Goal: Ask a question

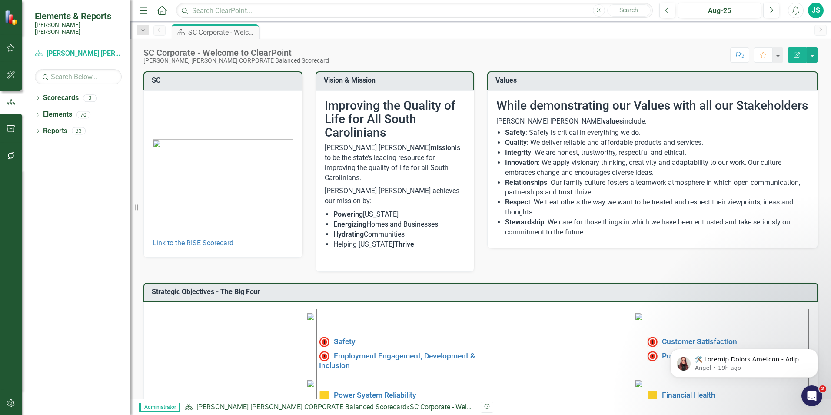
click at [810, 408] on div "Revision History" at bounding box center [822, 406] width 683 height 11
drag, startPoint x: 809, startPoint y: 401, endPoint x: 1610, endPoint y: 789, distance: 890.6
click at [809, 402] on div "Open Intercom Messenger" at bounding box center [810, 394] width 29 height 29
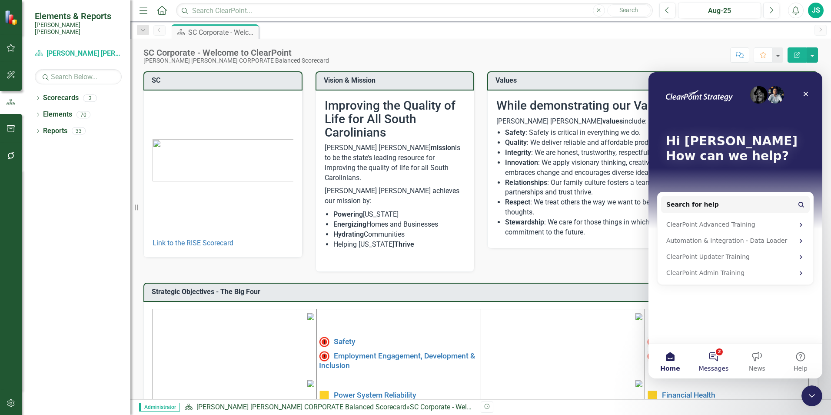
click at [710, 357] on button "2 Messages" at bounding box center [713, 360] width 43 height 35
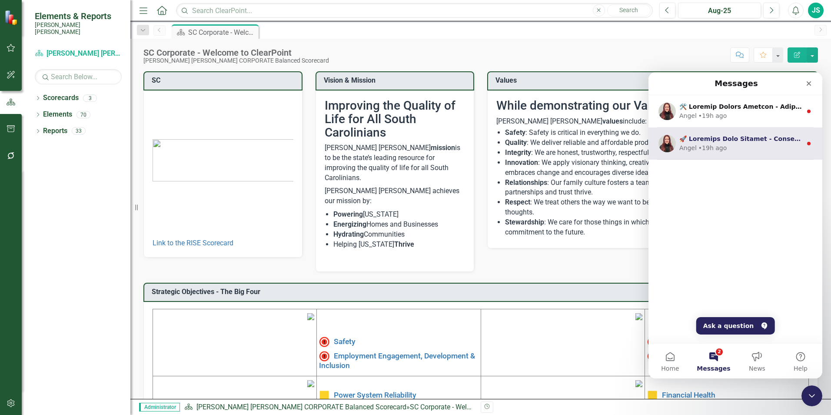
click at [717, 146] on div "• 19h ago" at bounding box center [712, 147] width 28 height 9
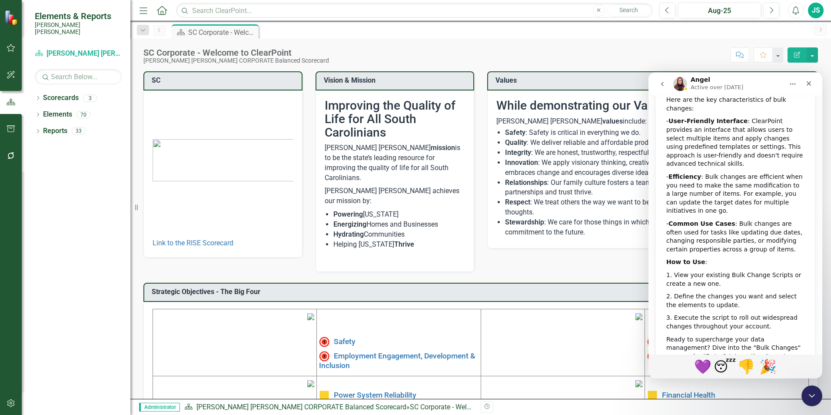
scroll to position [271, 0]
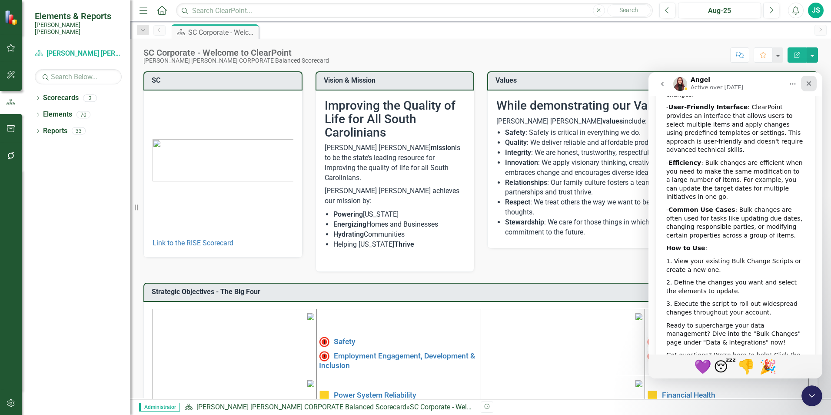
click at [809, 85] on icon "Close" at bounding box center [808, 83] width 7 height 7
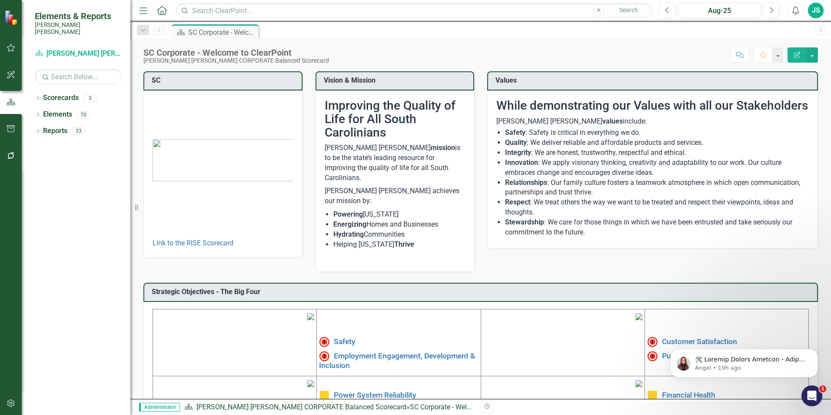
scroll to position [0, 0]
click at [812, 393] on icon "Open Intercom Messenger" at bounding box center [810, 394] width 14 height 14
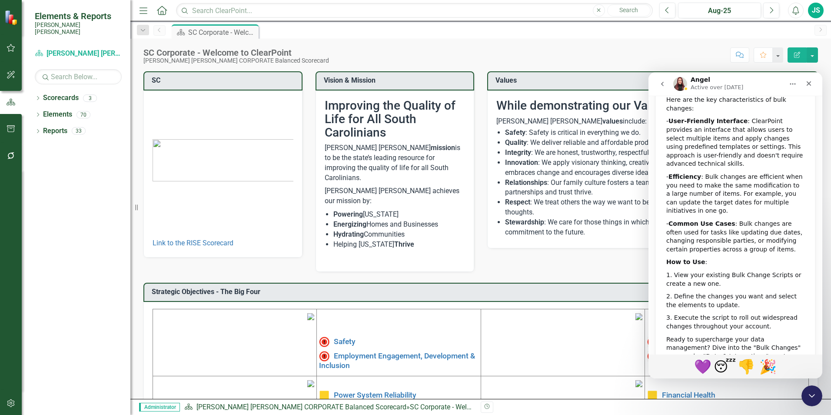
scroll to position [271, 0]
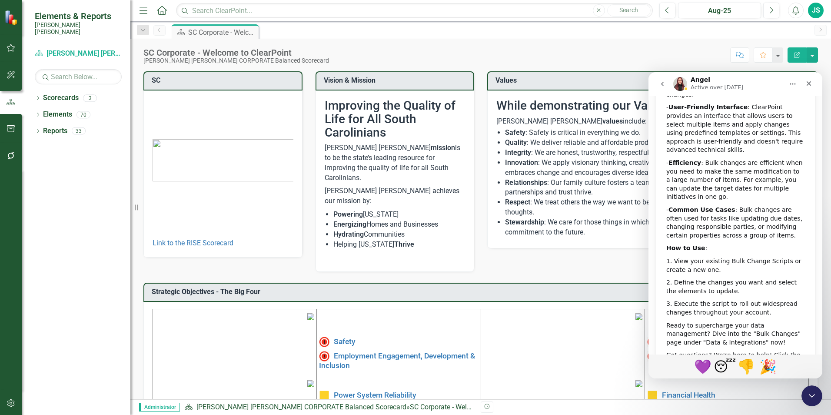
click at [662, 82] on icon "go back" at bounding box center [662, 83] width 7 height 7
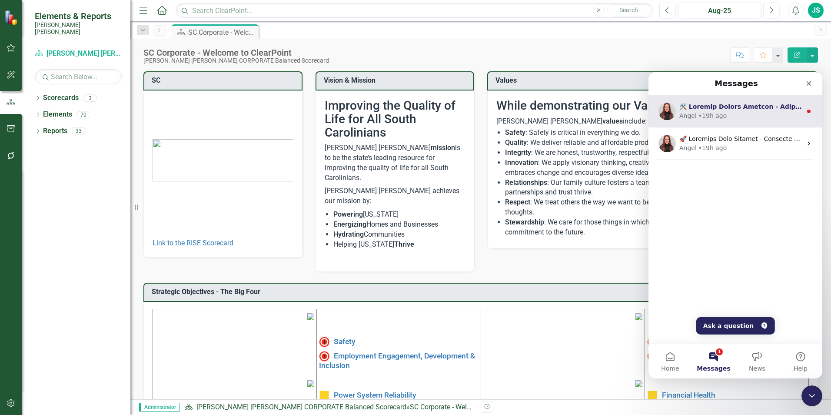
click at [740, 117] on div "Angel • 19h ago" at bounding box center [740, 115] width 123 height 9
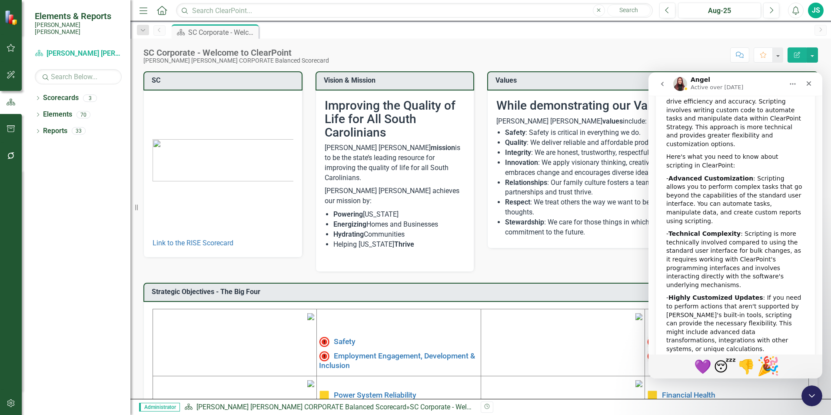
scroll to position [339, 0]
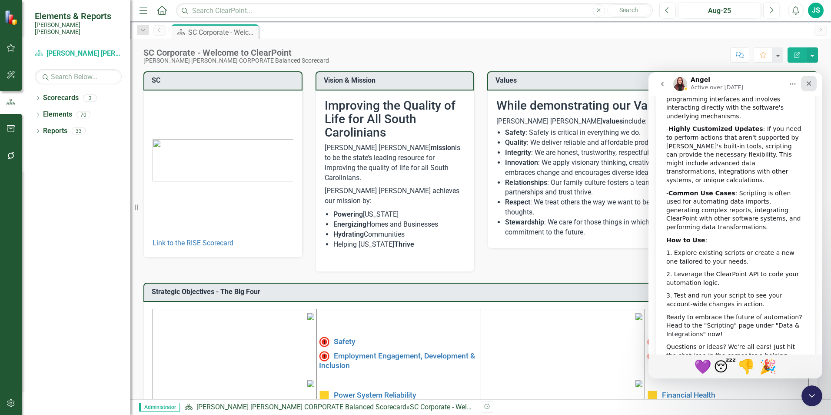
click at [810, 81] on icon "Close" at bounding box center [808, 83] width 7 height 7
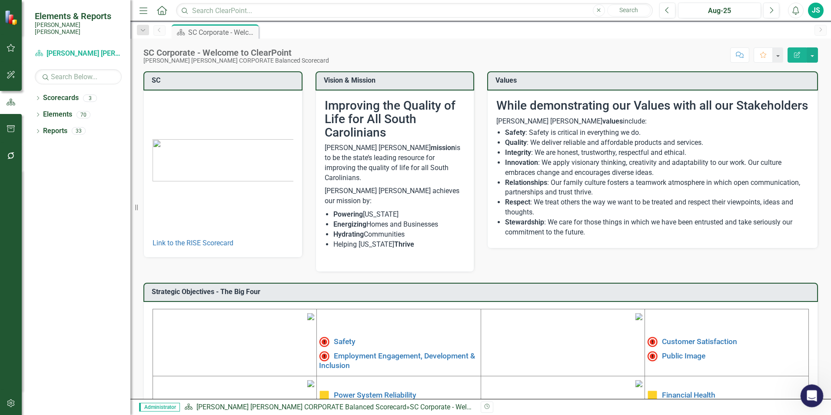
click at [809, 398] on icon "Open Intercom Messenger" at bounding box center [810, 394] width 14 height 14
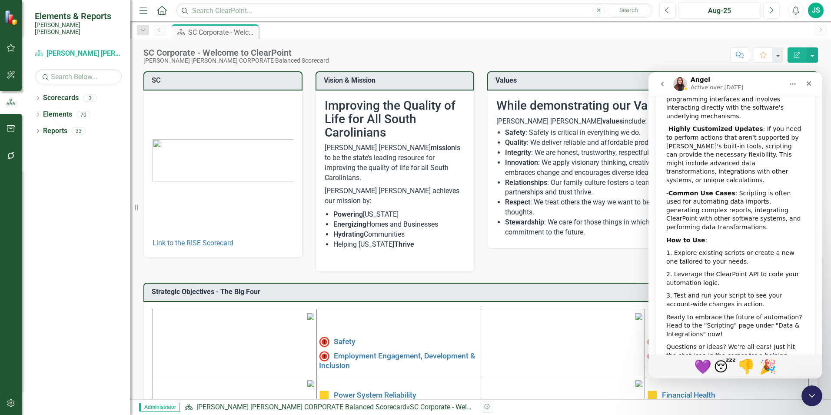
click at [665, 83] on icon "go back" at bounding box center [662, 83] width 7 height 7
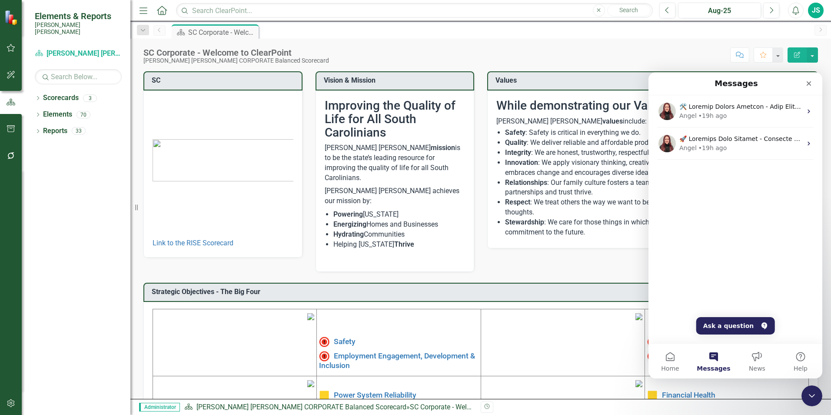
scroll to position [0, 0]
click at [666, 361] on button "Home" at bounding box center [669, 360] width 43 height 35
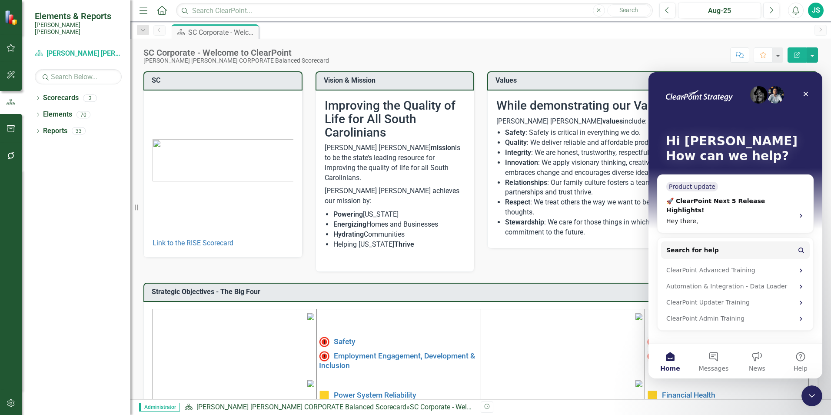
click at [733, 183] on div "Hi [PERSON_NAME] 👋 How can we help?" at bounding box center [735, 150] width 156 height 156
click at [737, 197] on div "Hi [PERSON_NAME] 👋 How can we help?" at bounding box center [735, 150] width 156 height 156
click at [805, 241] on button "Search for help" at bounding box center [735, 249] width 149 height 17
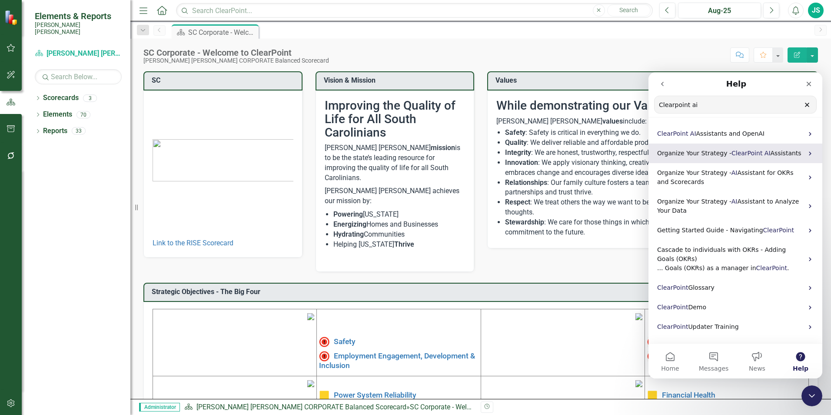
type input "Clearpoint ai"
click at [739, 150] on span "ClearPoint" at bounding box center [746, 152] width 31 height 7
